Goal: Transaction & Acquisition: Obtain resource

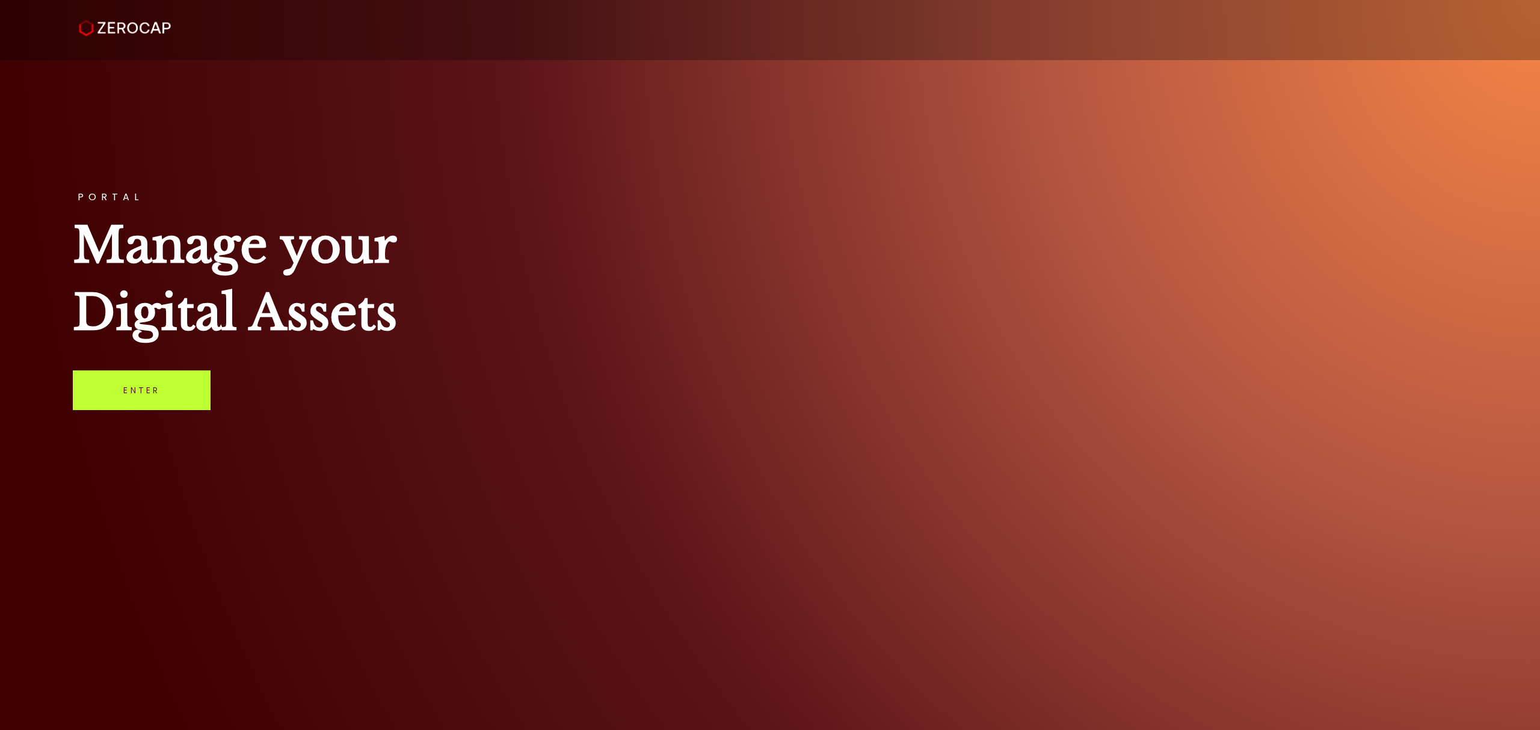
click at [174, 382] on link "Enter" at bounding box center [142, 390] width 138 height 40
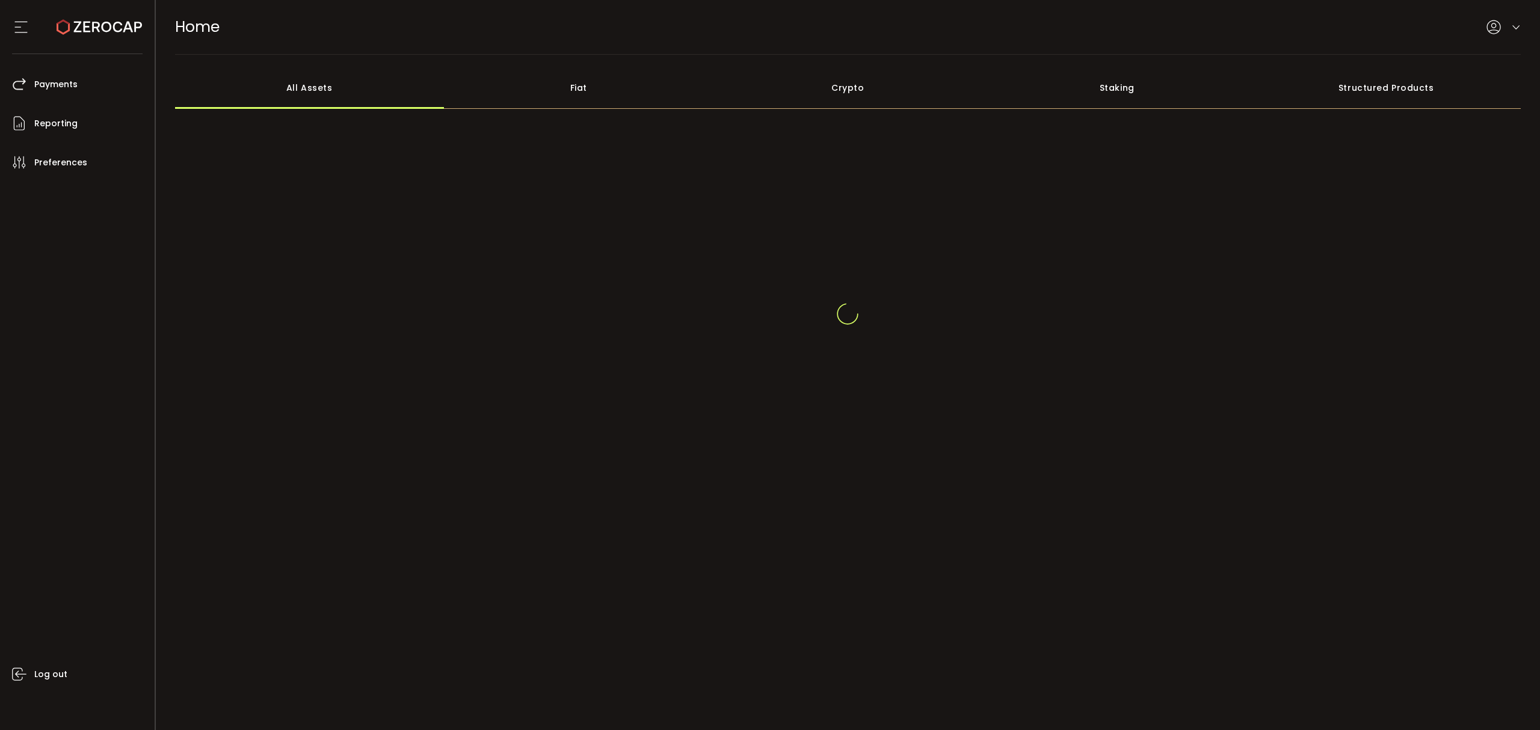
click at [1515, 17] on div "HOME Buy Power $0.00 USD Home Home Your verification is pending" at bounding box center [848, 27] width 1346 height 54
click at [1517, 15] on icon at bounding box center [1516, 20] width 10 height 10
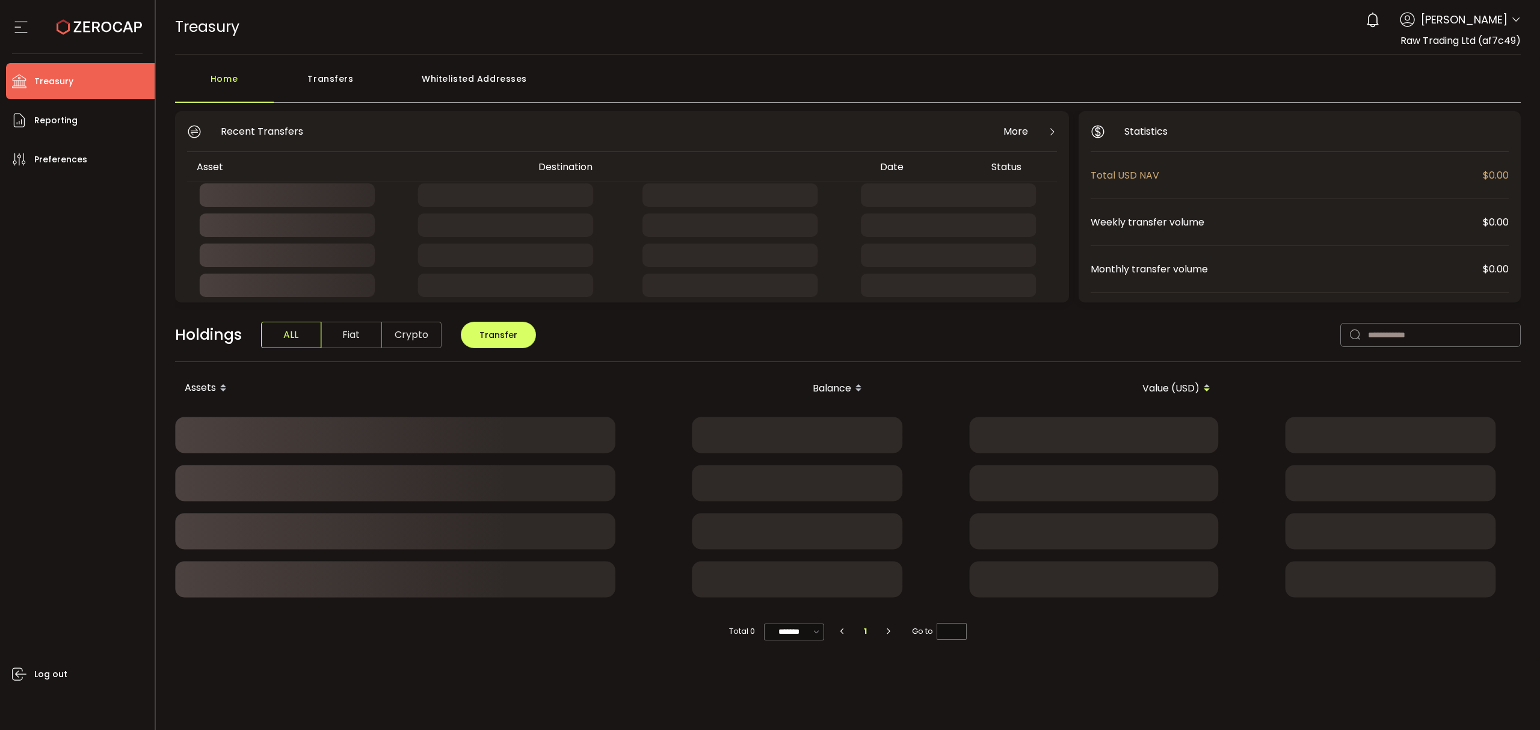
click at [1519, 22] on icon at bounding box center [1516, 20] width 10 height 10
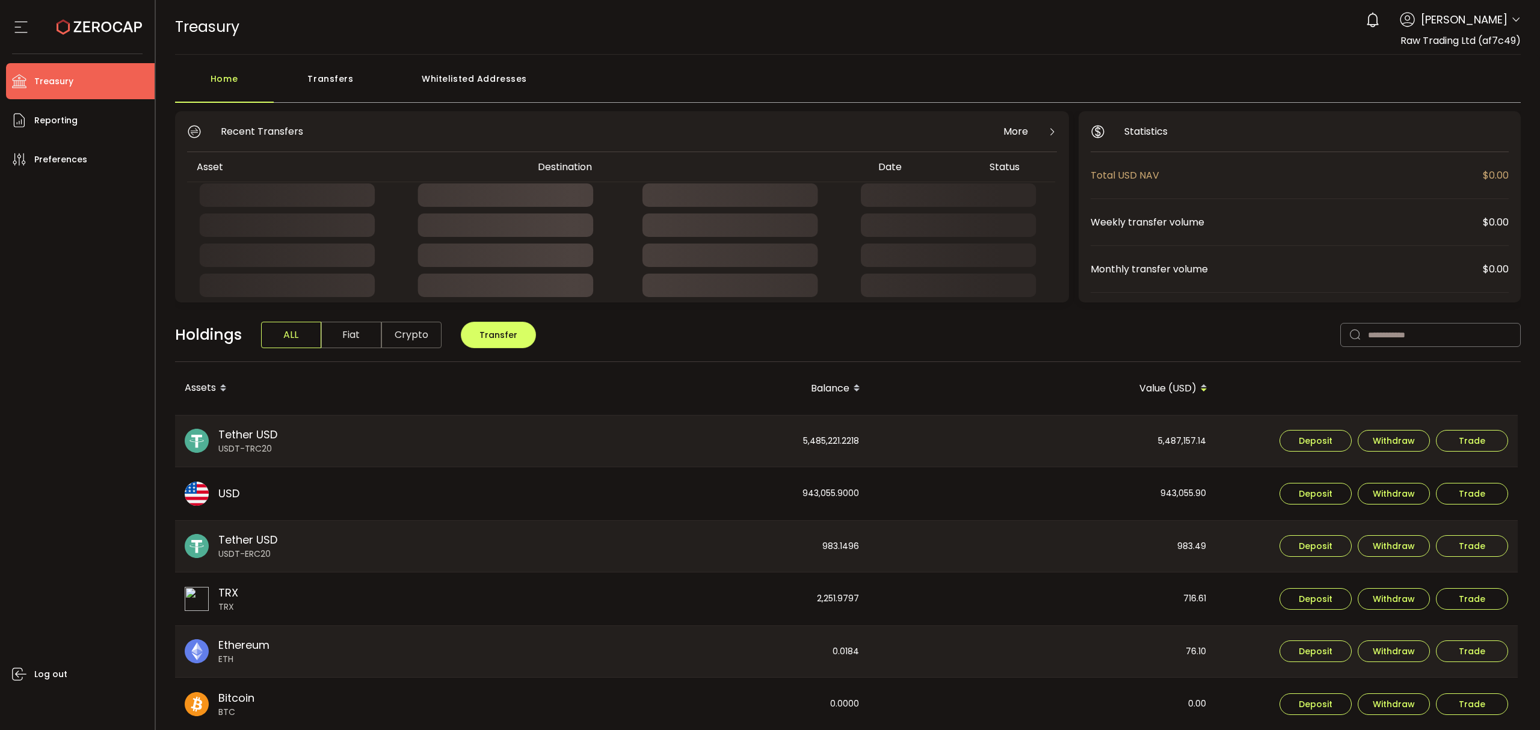
click at [1514, 20] on icon at bounding box center [1516, 20] width 10 height 10
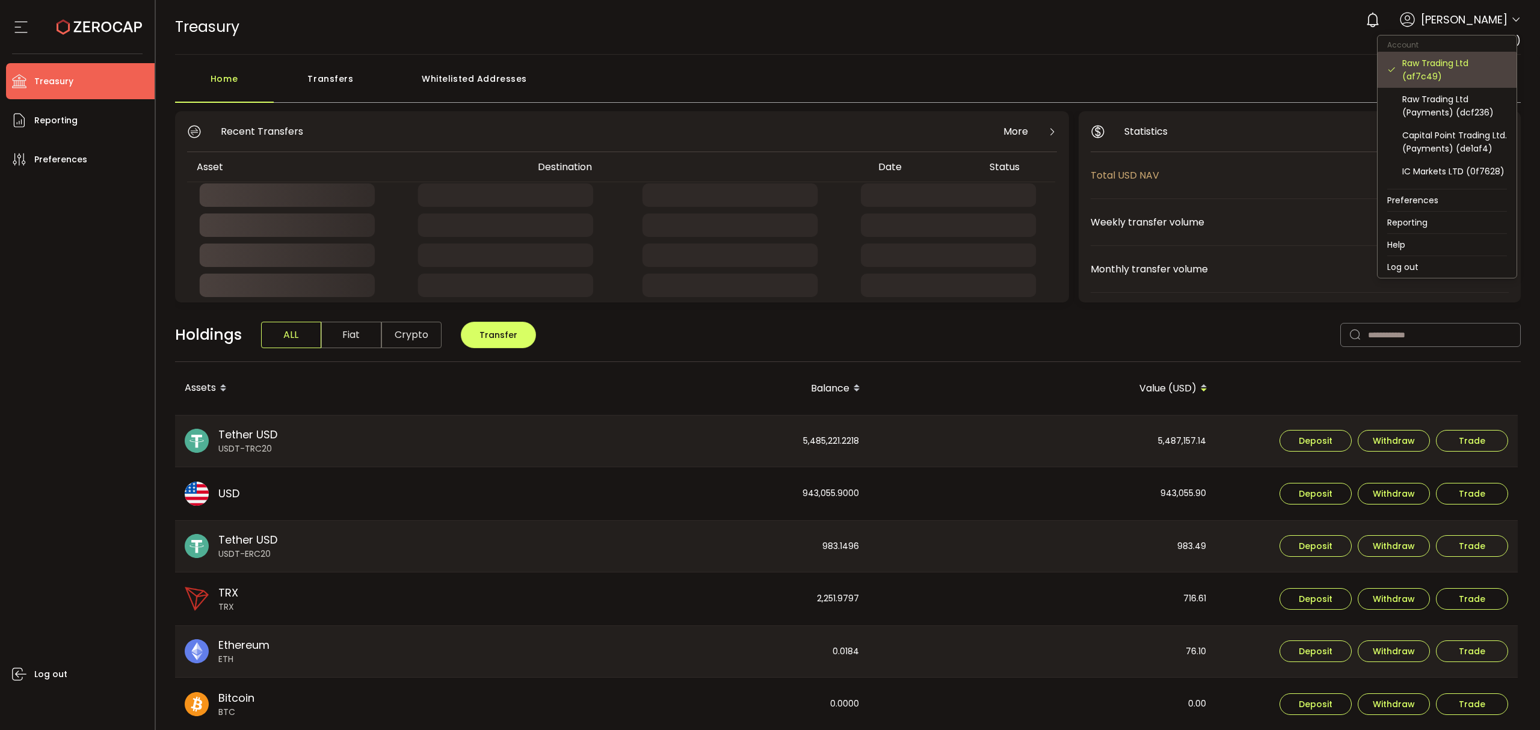
click at [1461, 66] on div "Raw Trading Ltd (af7c49)" at bounding box center [1454, 70] width 105 height 26
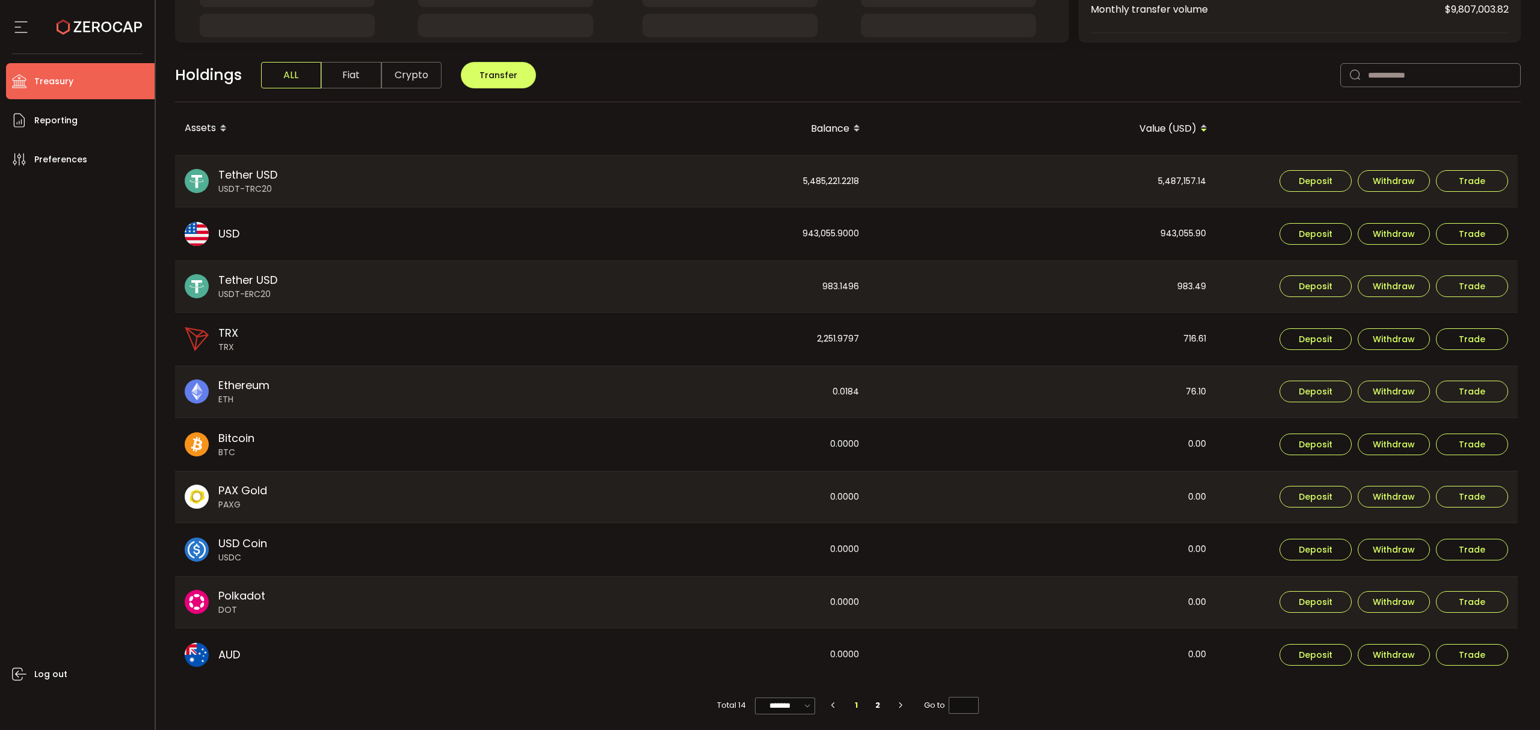
scroll to position [265, 0]
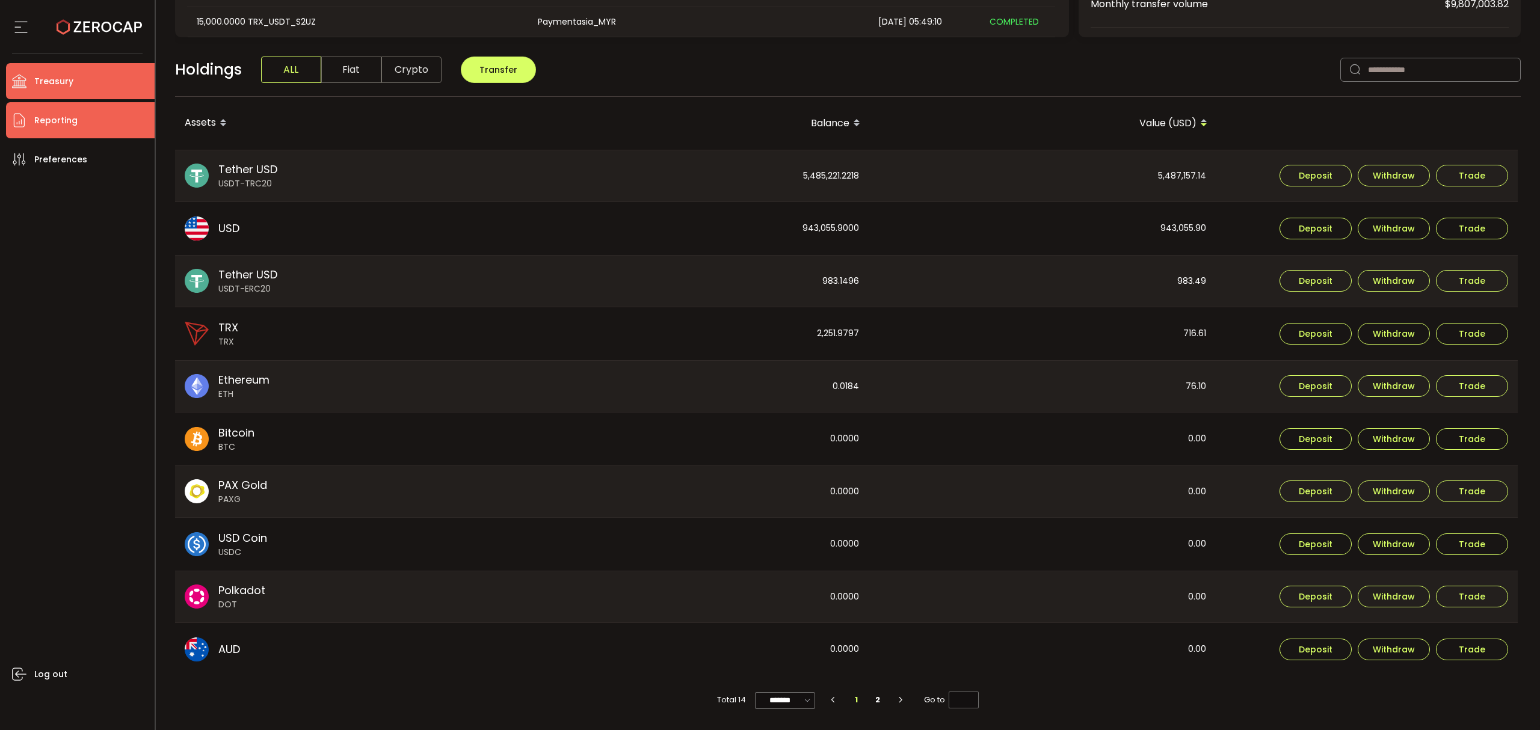
click at [56, 118] on span "Reporting" at bounding box center [55, 120] width 43 height 17
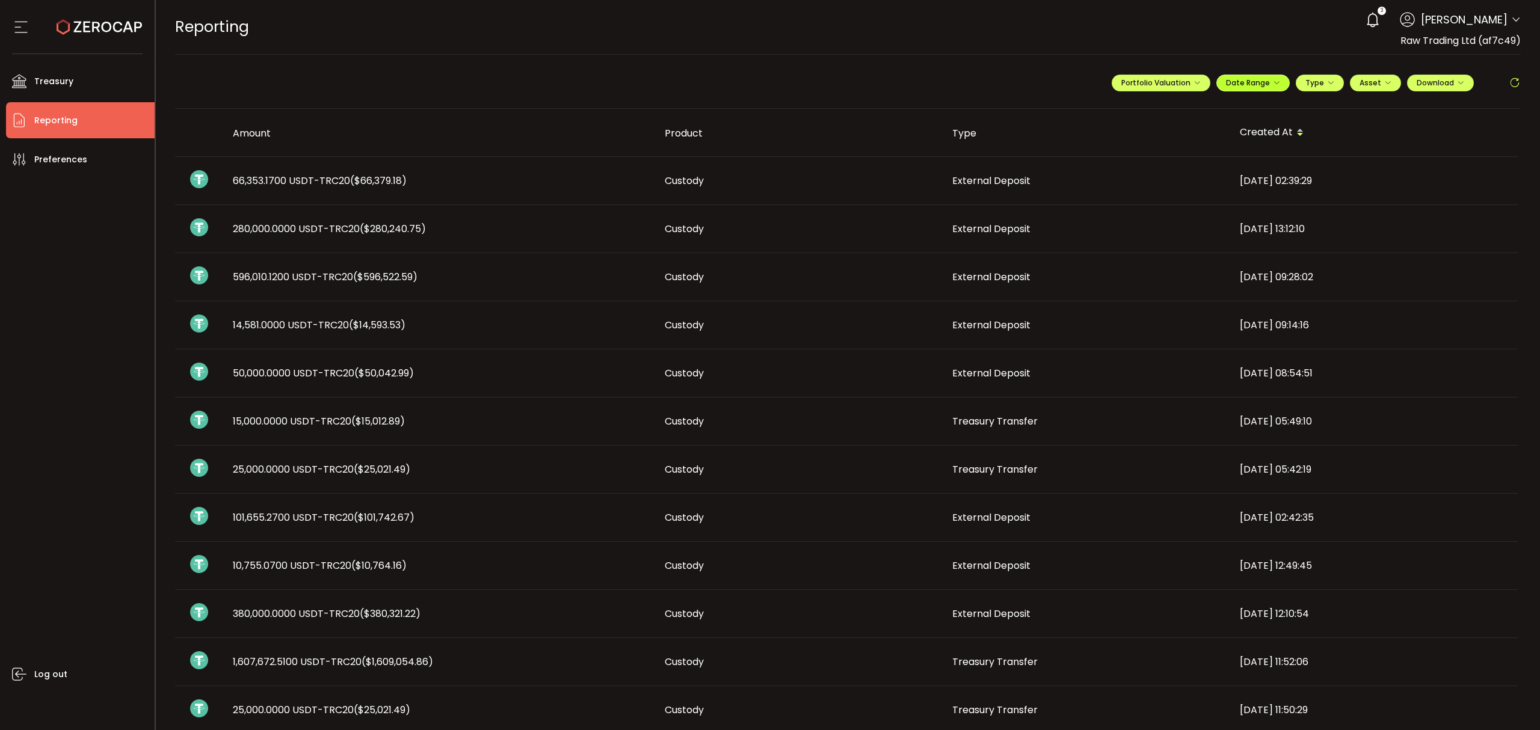
click at [1271, 77] on button "Date Range" at bounding box center [1252, 83] width 73 height 17
click at [1171, 103] on icon at bounding box center [1174, 109] width 15 height 12
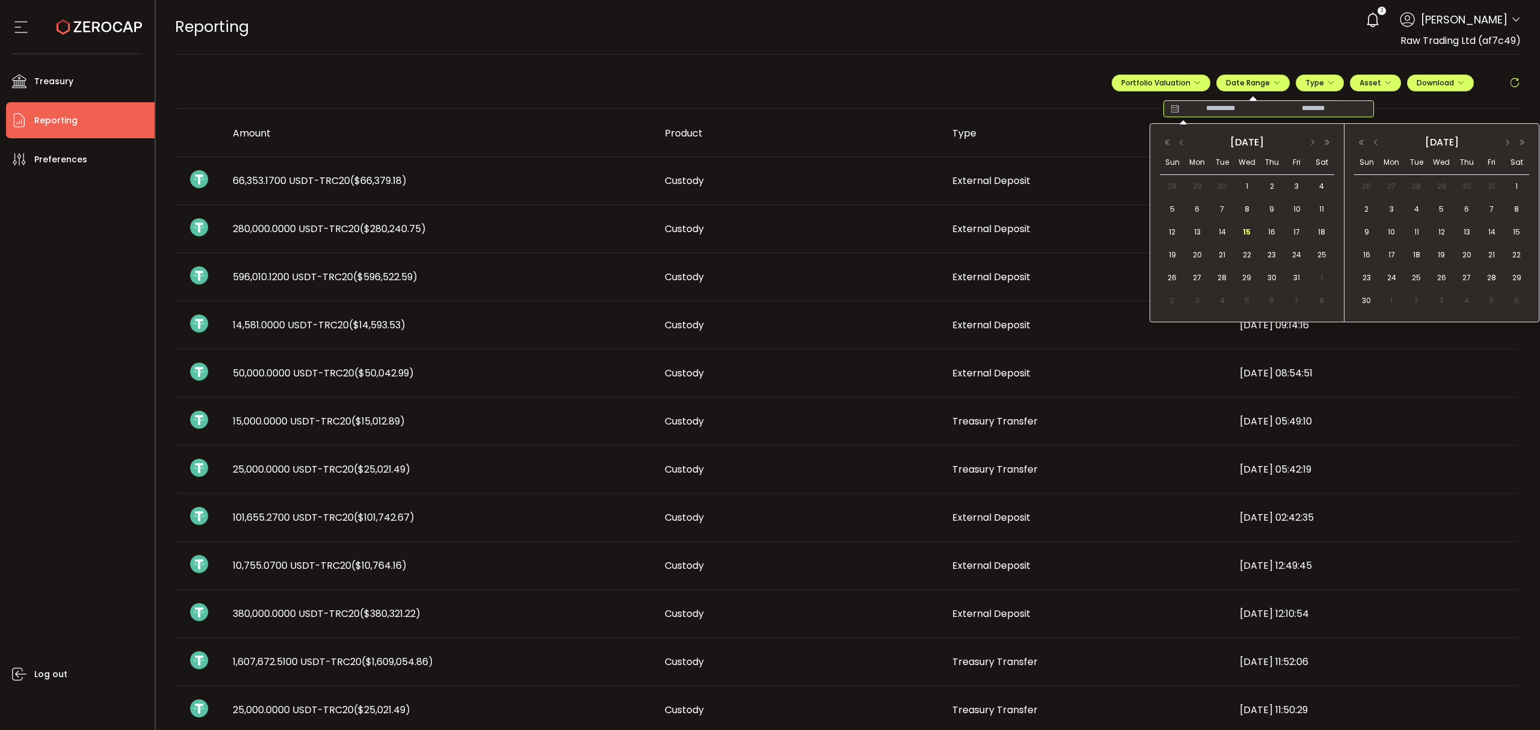
drag, startPoint x: 1199, startPoint y: 232, endPoint x: 1244, endPoint y: 232, distance: 45.1
click at [1203, 234] on span "13" at bounding box center [1197, 232] width 14 height 14
click at [1248, 232] on span "15" at bounding box center [1246, 232] width 14 height 14
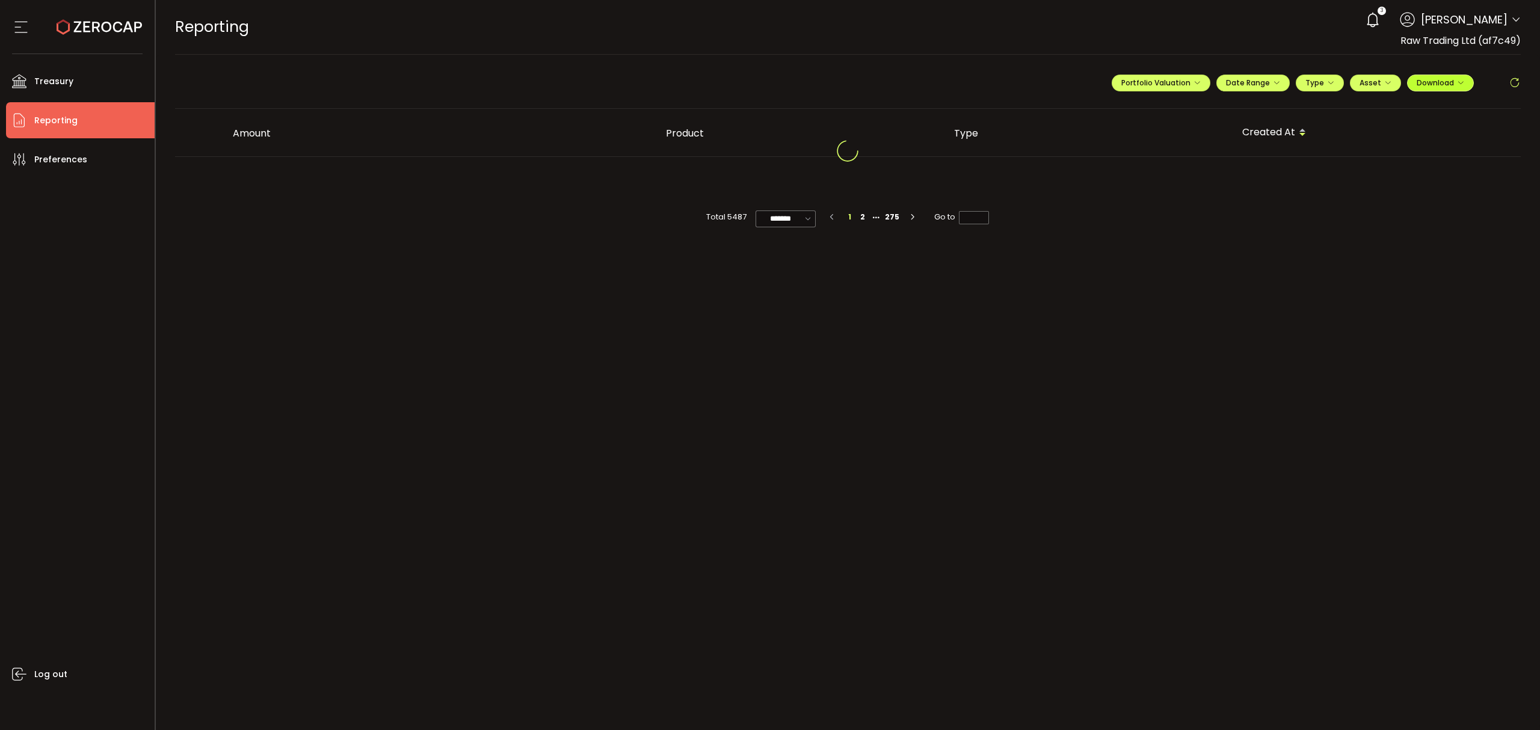
click at [1429, 79] on span "Download" at bounding box center [1440, 83] width 48 height 10
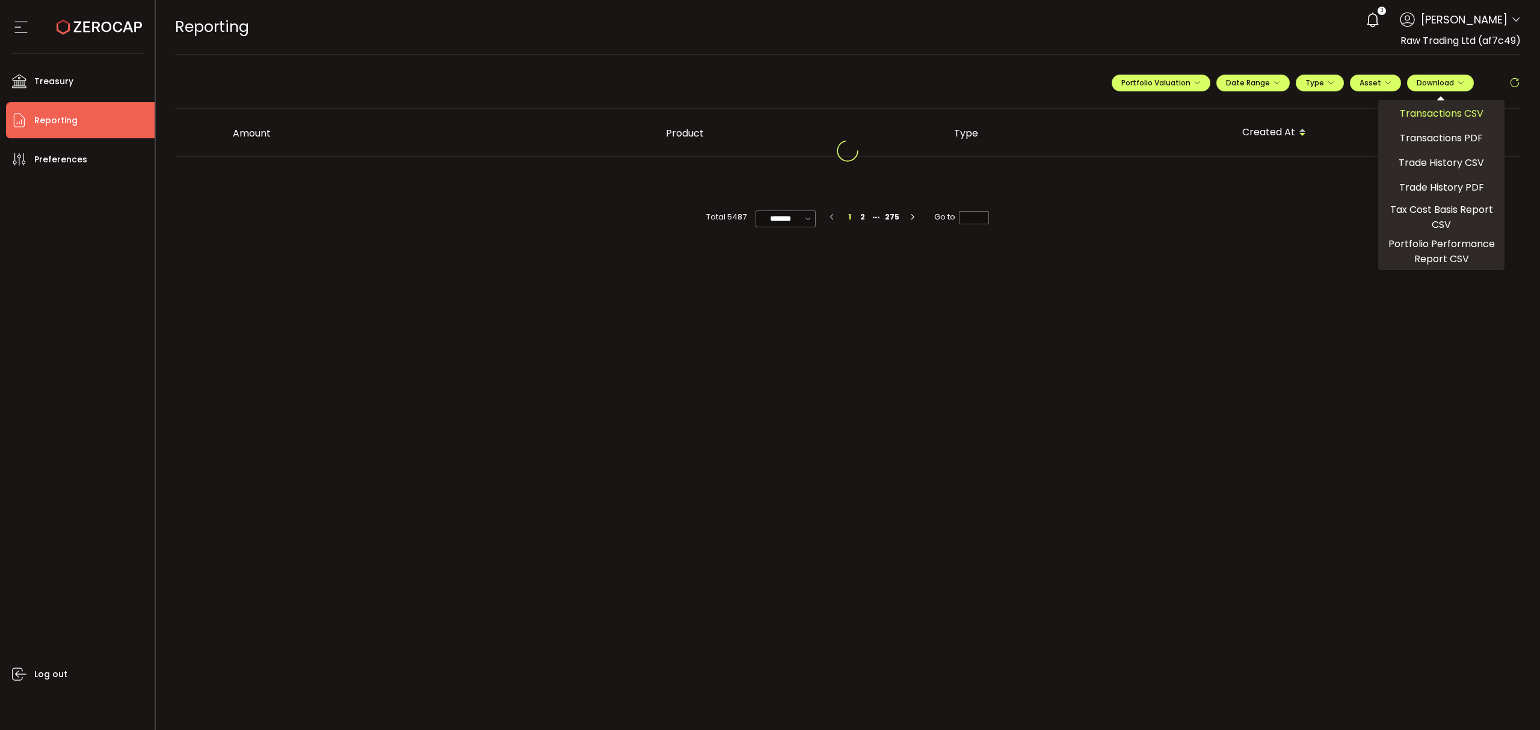
click at [1438, 114] on span "Transactions CSV" at bounding box center [1441, 113] width 84 height 15
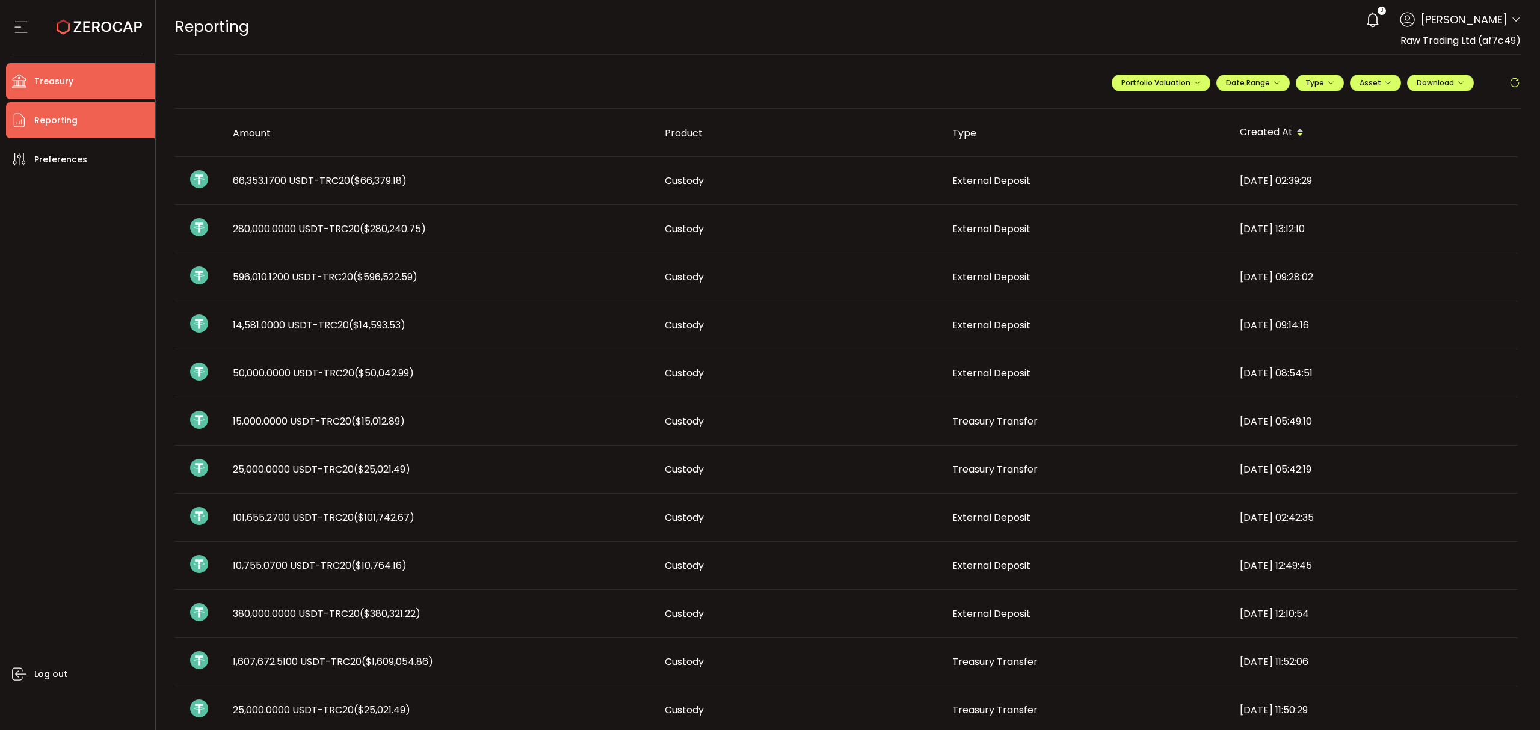
click at [84, 85] on li "Treasury" at bounding box center [80, 81] width 149 height 36
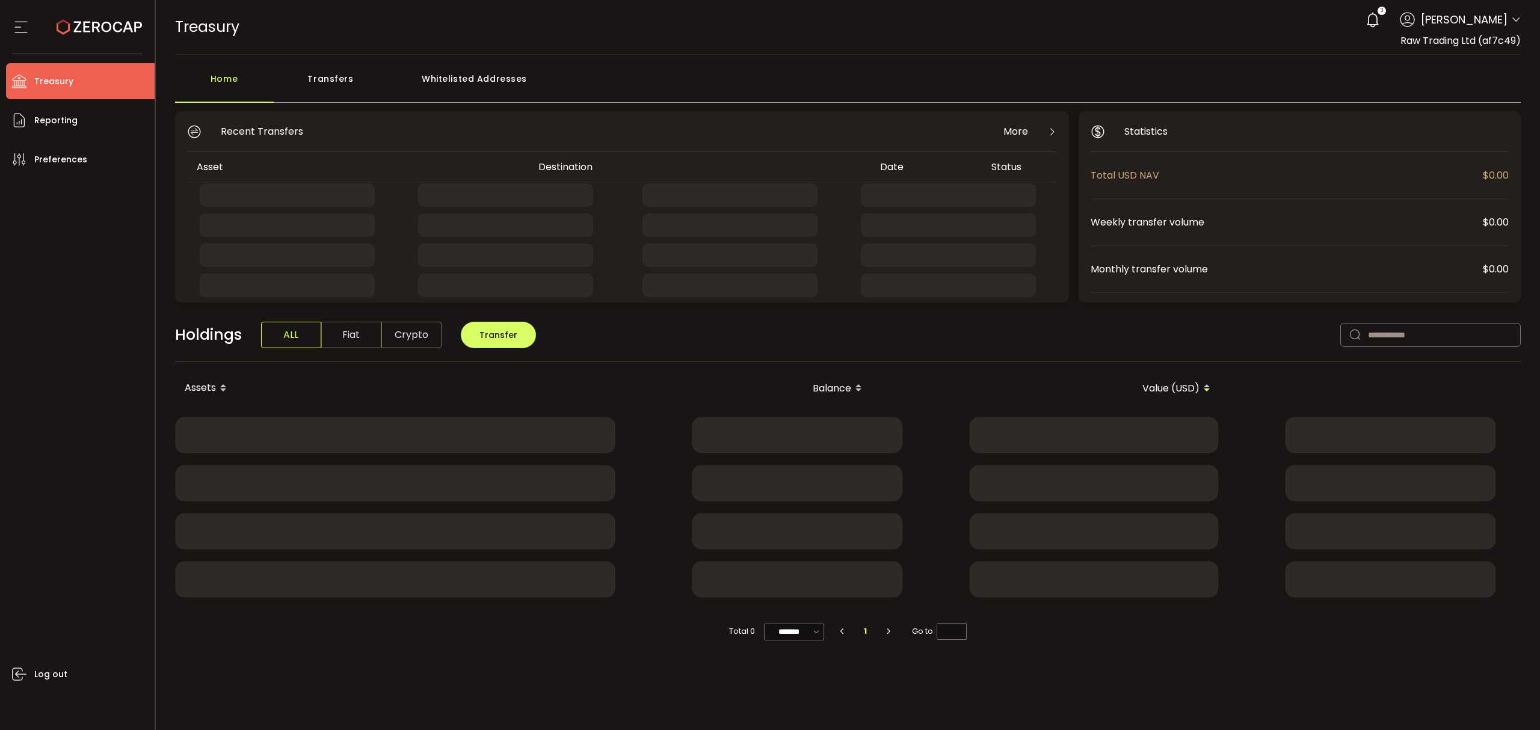
click at [316, 78] on div "Transfers" at bounding box center [331, 85] width 114 height 36
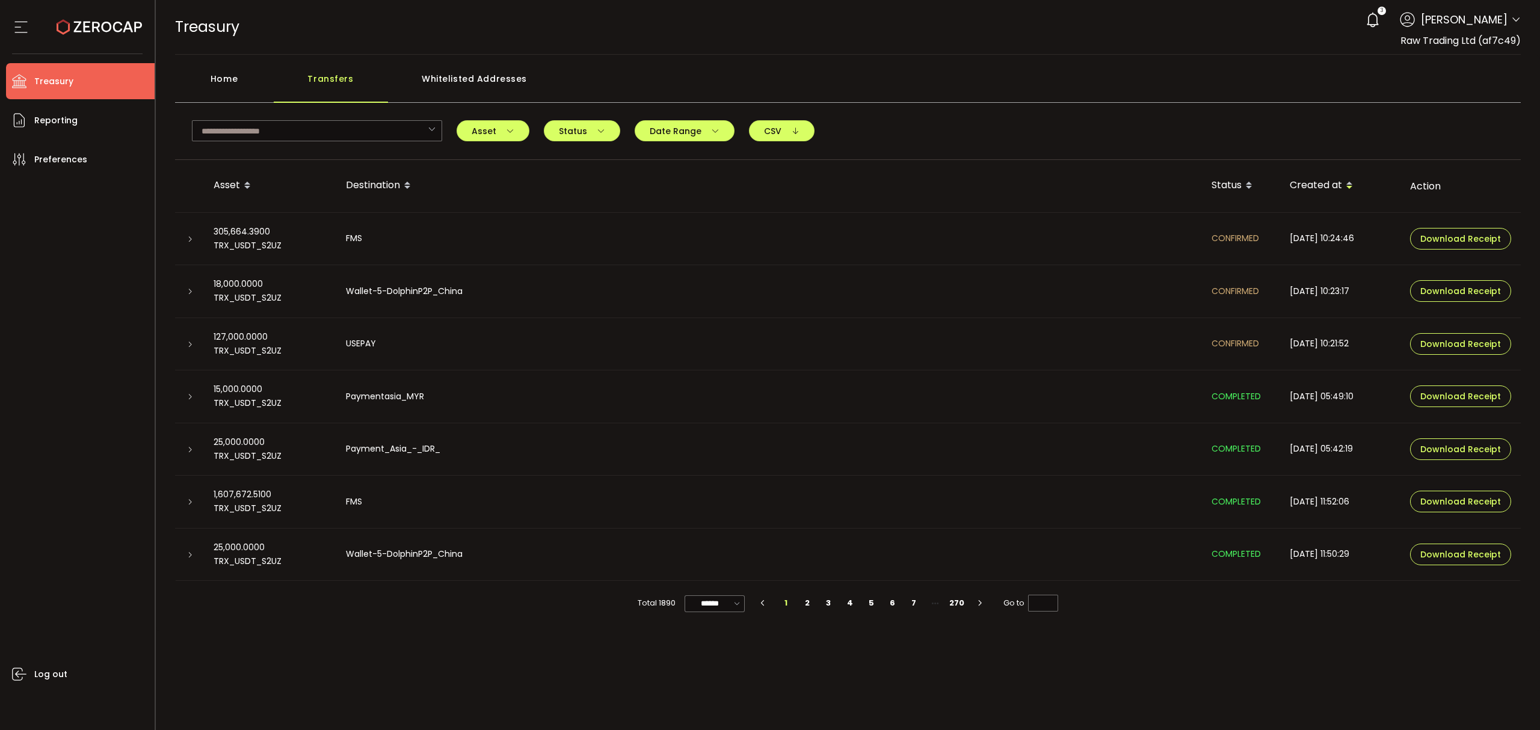
click at [1523, 20] on header "PDF is being processed and will download to your computer TREASURY Buy Power $0…" at bounding box center [848, 27] width 1384 height 55
click at [1518, 20] on icon at bounding box center [1516, 20] width 10 height 10
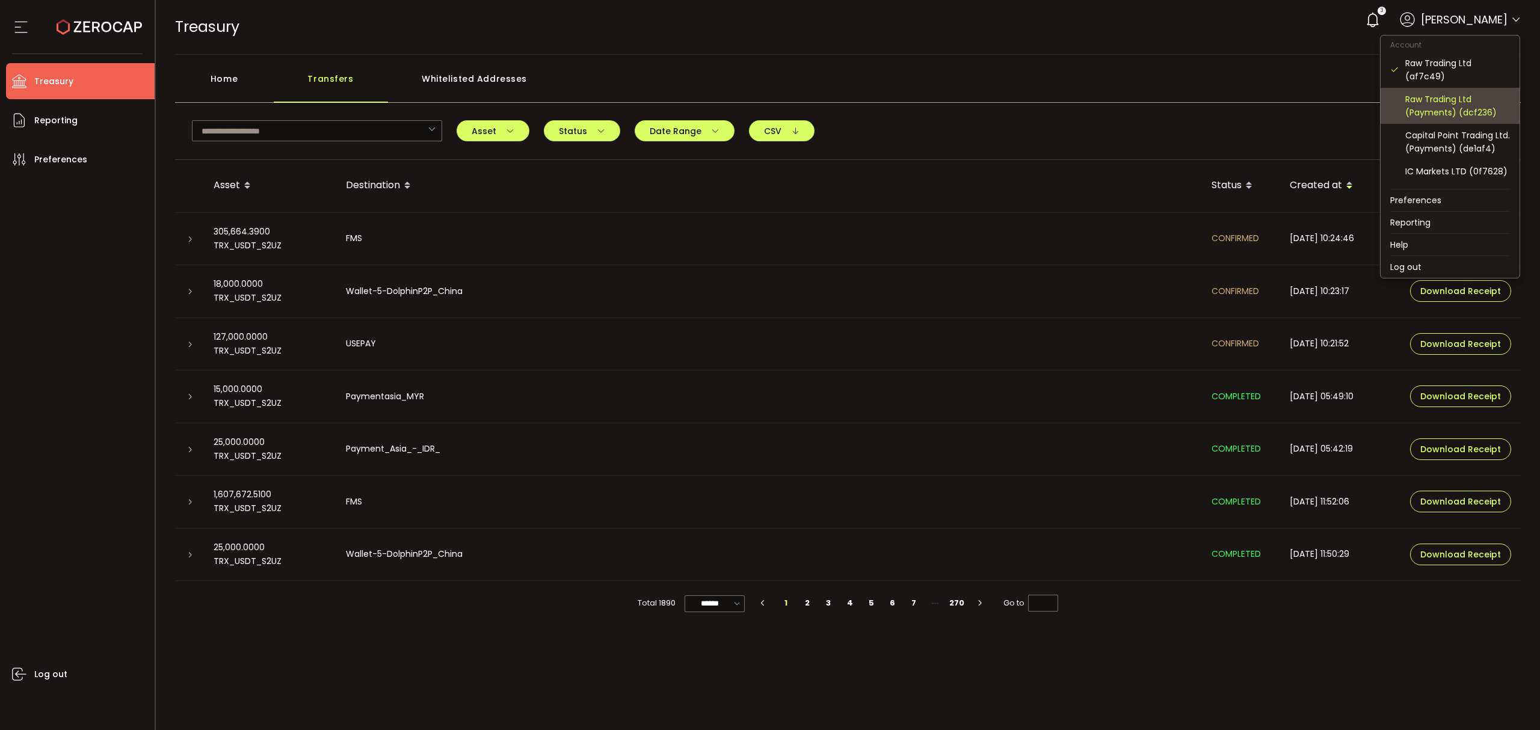
click at [1451, 106] on div "Raw Trading Ltd (Payments) (dcf236)" at bounding box center [1457, 106] width 105 height 26
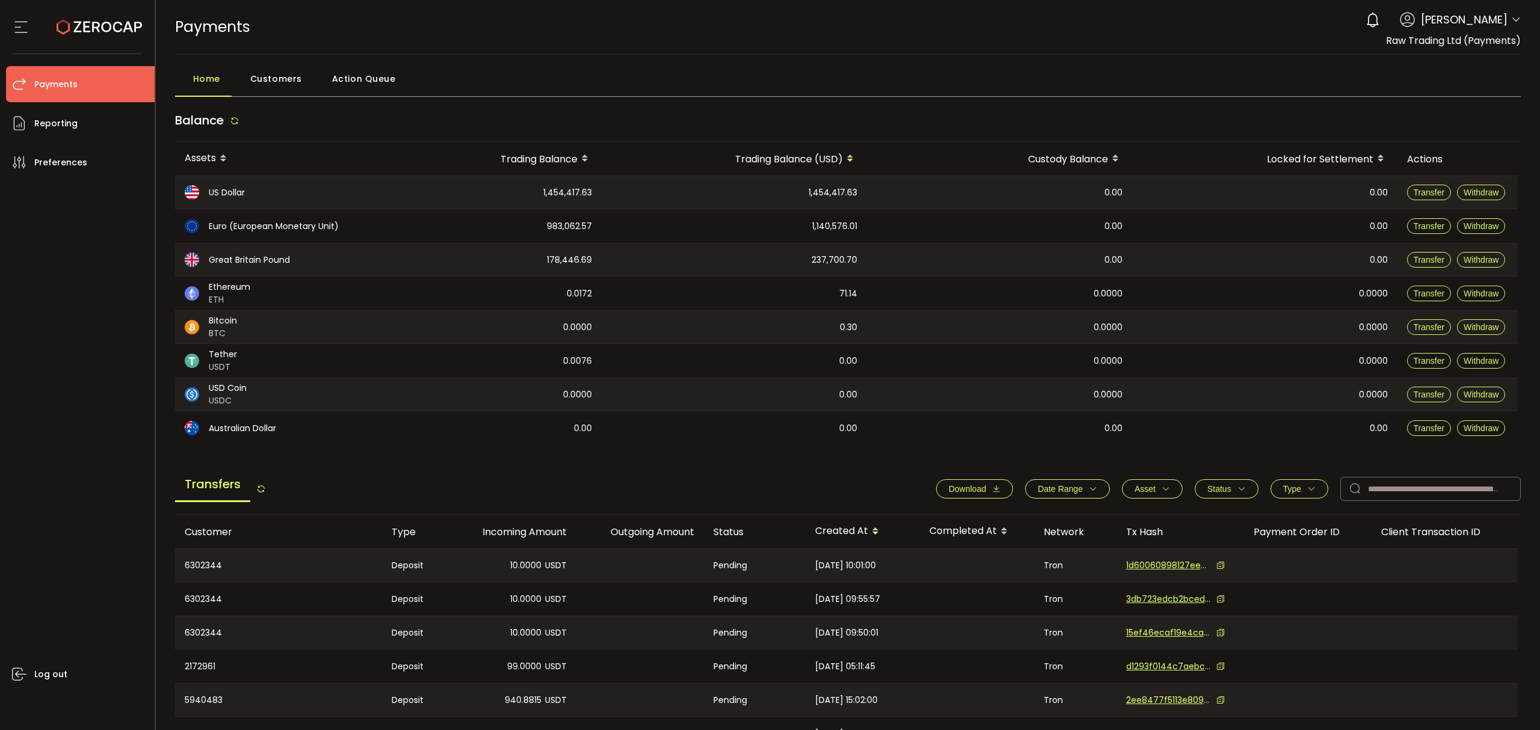
click at [1064, 494] on button "Date Range" at bounding box center [1067, 488] width 85 height 19
click at [1001, 515] on div "Transfers Download Date Range - Asset BTC ETH EUR GBP USD USDC USDT Clear Apply…" at bounding box center [848, 492] width 1346 height 46
click at [1010, 514] on div "Transfers Download Date Range - Asset BTC ETH EUR GBP USD USDC USDT Clear Apply…" at bounding box center [848, 492] width 1346 height 46
drag, startPoint x: 1075, startPoint y: 489, endPoint x: 1066, endPoint y: 496, distance: 11.2
click at [1075, 489] on span "Date Range" at bounding box center [1059, 489] width 45 height 10
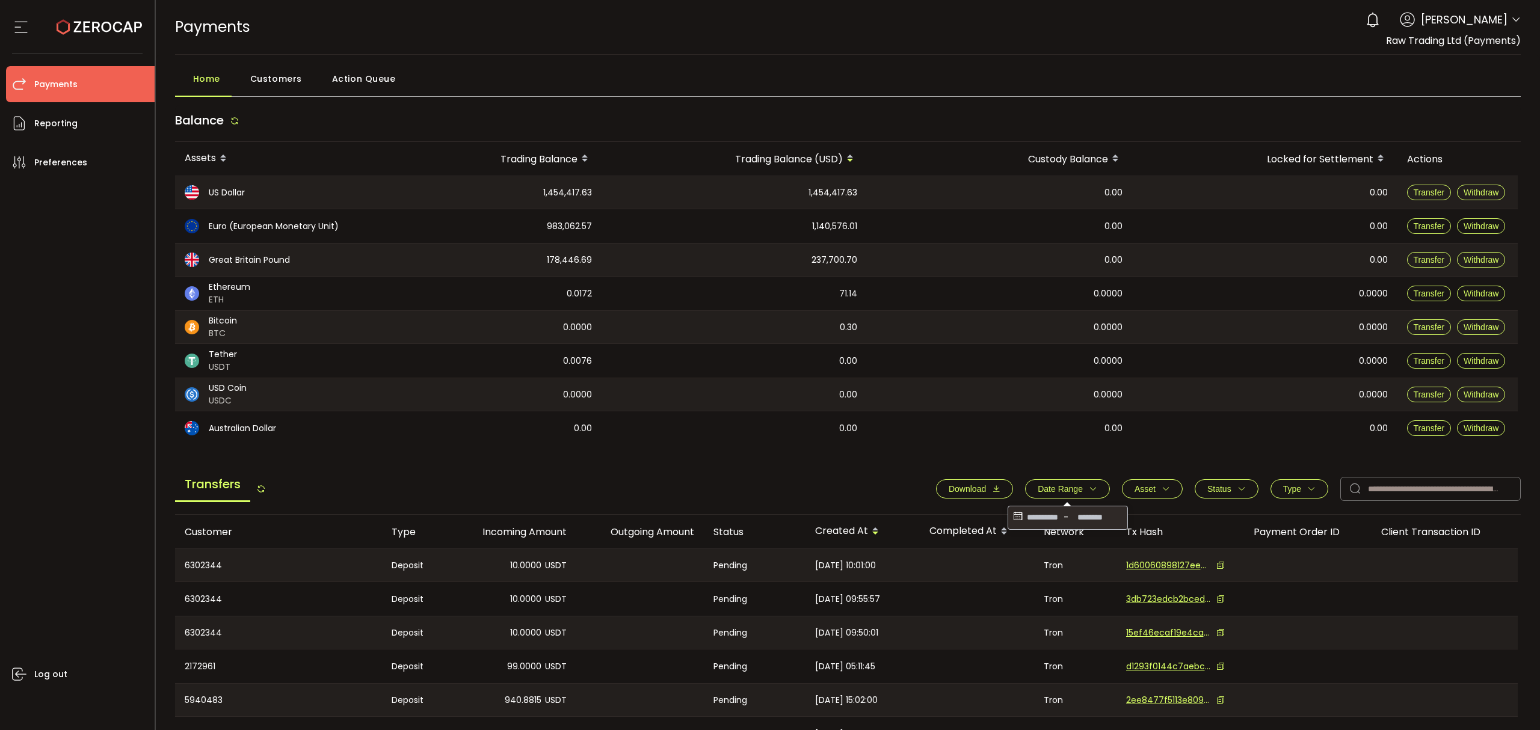
click at [1016, 515] on icon at bounding box center [1017, 517] width 13 height 19
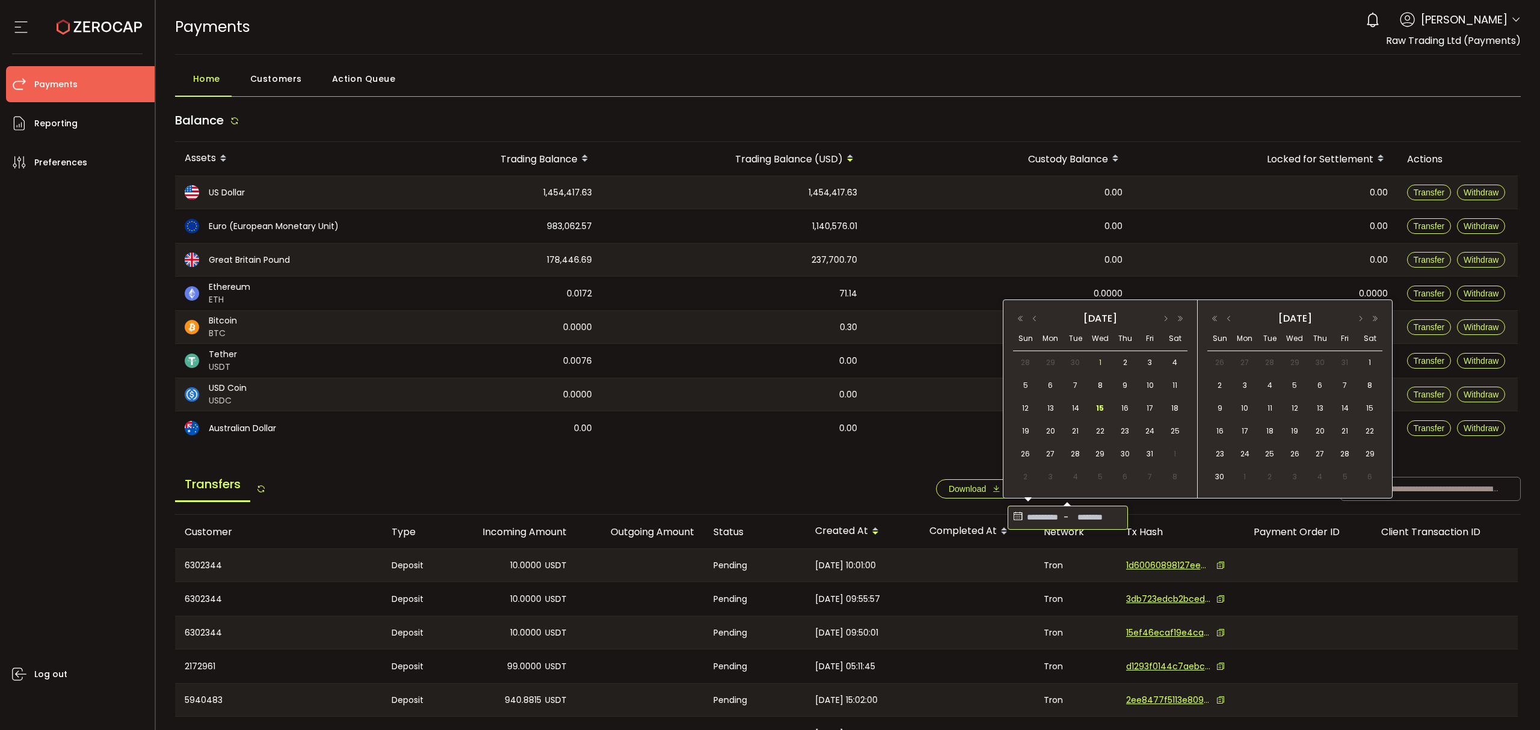
click at [1102, 364] on span "1" at bounding box center [1100, 362] width 14 height 14
click at [1104, 416] on div "15" at bounding box center [1098, 408] width 22 height 18
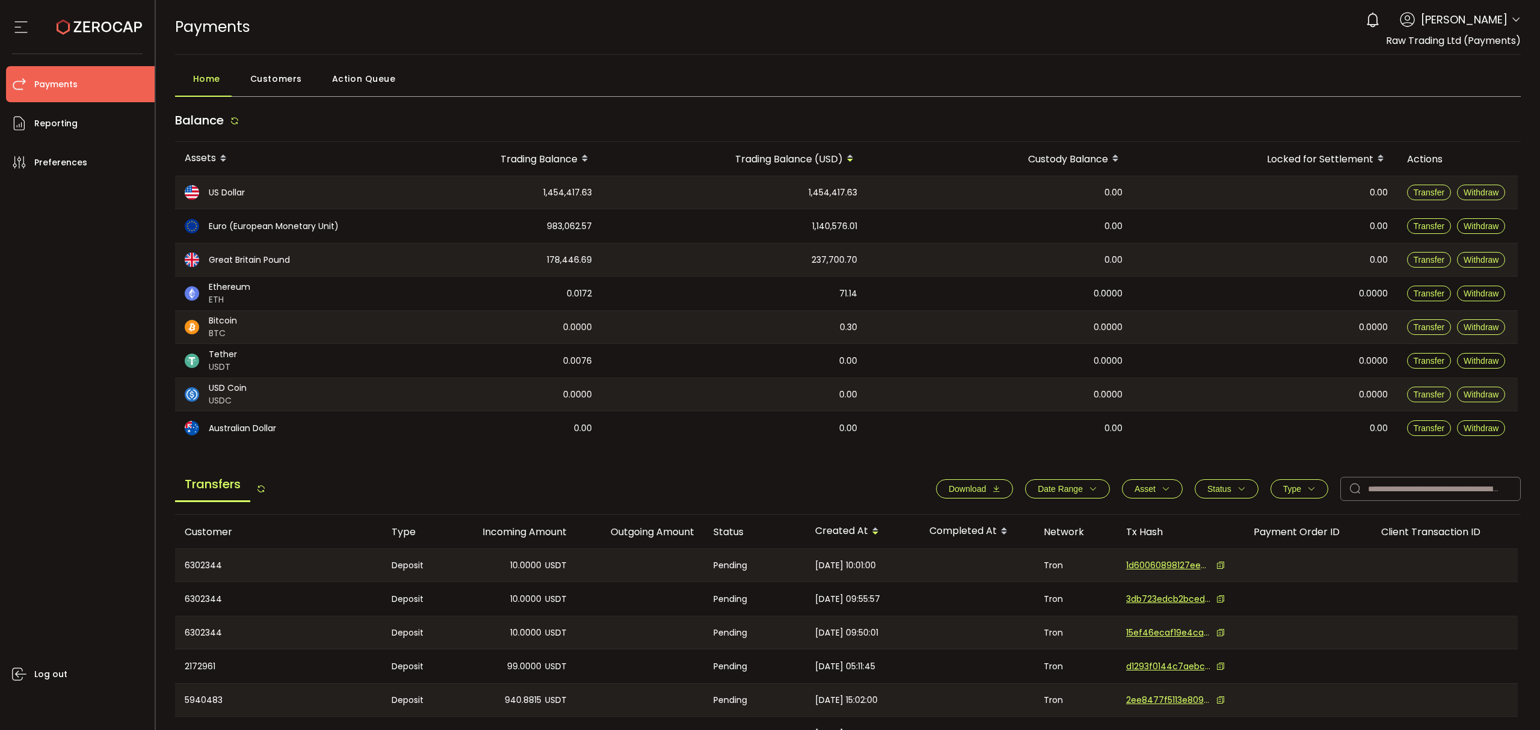
click at [1083, 484] on span "Date Range" at bounding box center [1067, 489] width 60 height 10
click at [1018, 520] on icon at bounding box center [1017, 517] width 13 height 19
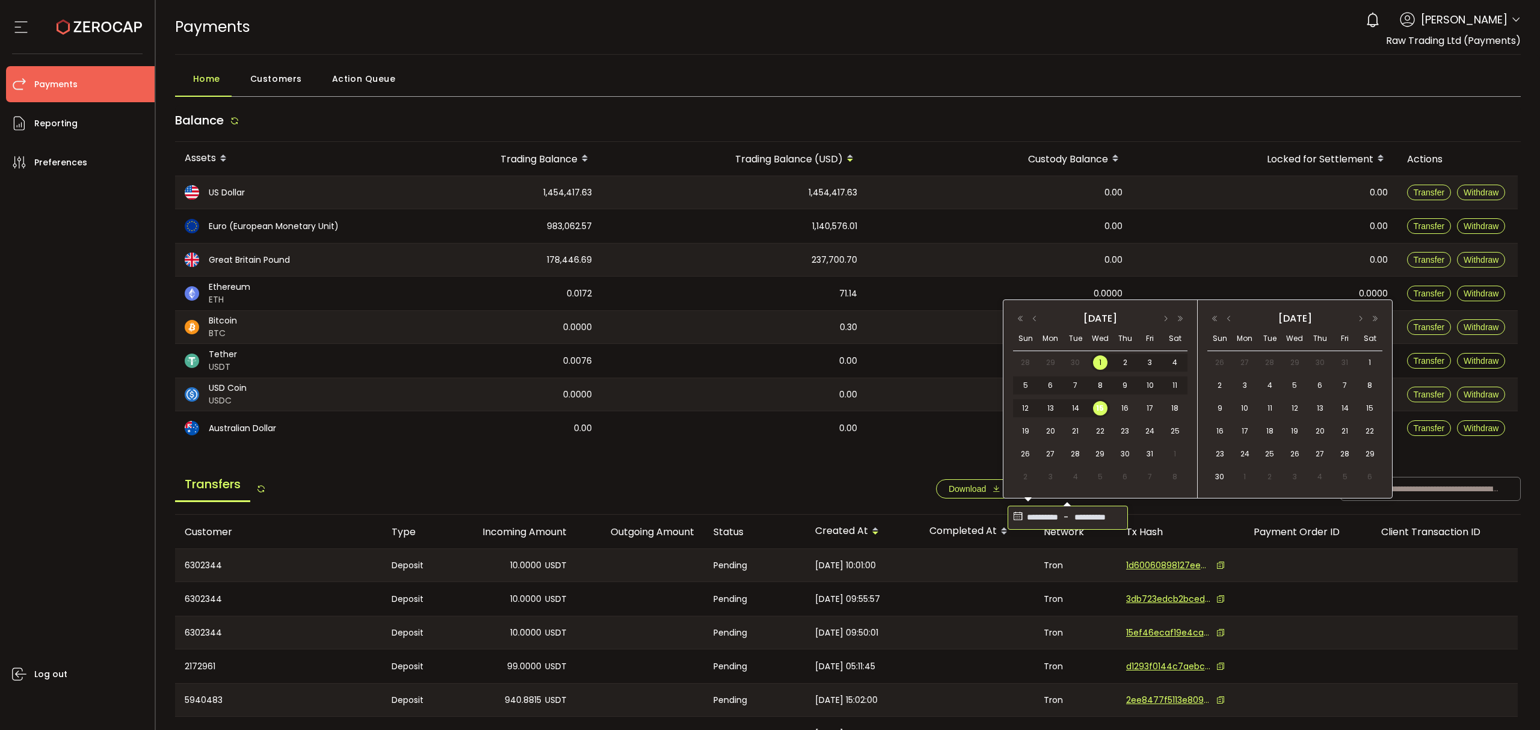
click at [935, 453] on main "Balance Assets Trading Balance Trading Balance (USD) Custody Balance Locked for…" at bounding box center [848, 515] width 1346 height 820
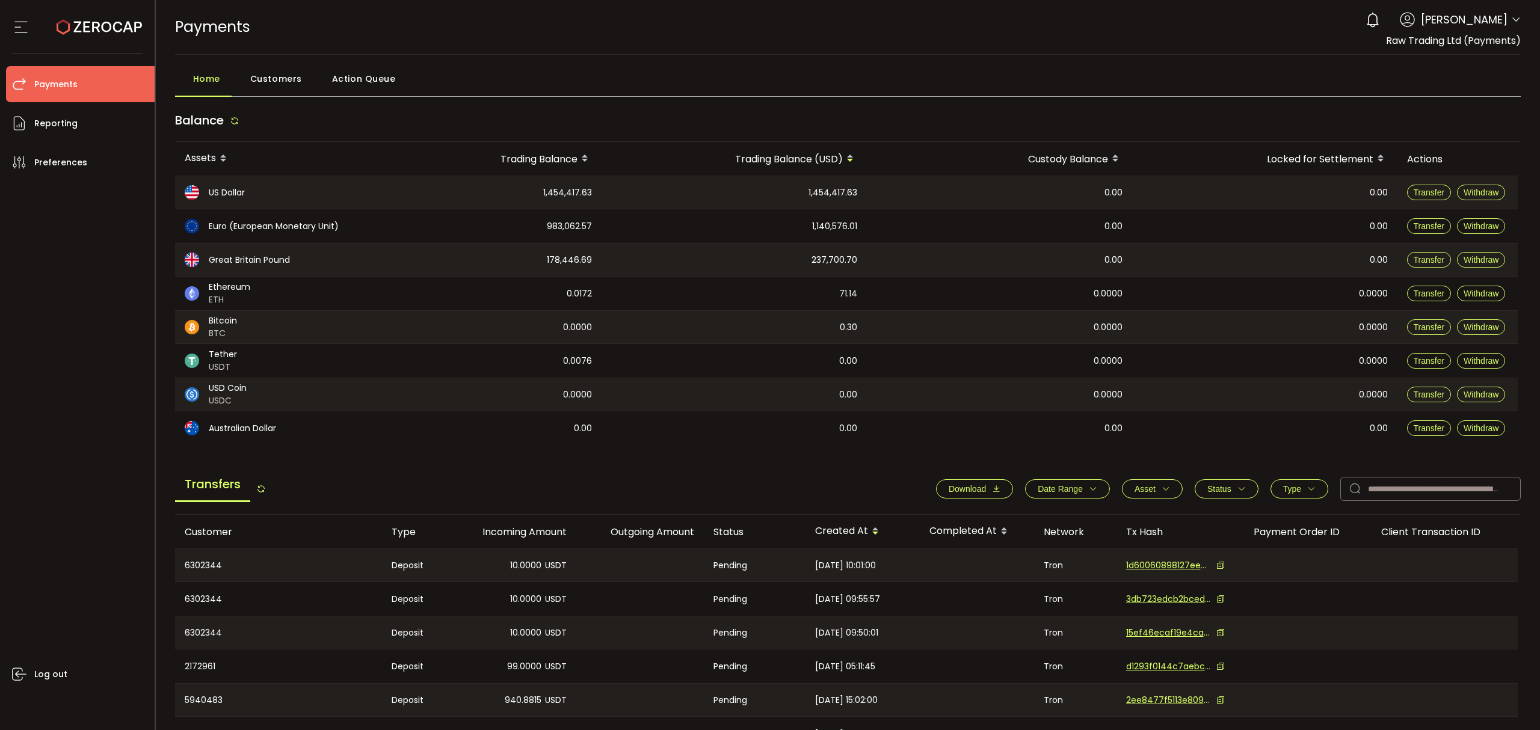
click at [968, 490] on span "Download" at bounding box center [966, 489] width 37 height 10
